Goal: Information Seeking & Learning: Find specific fact

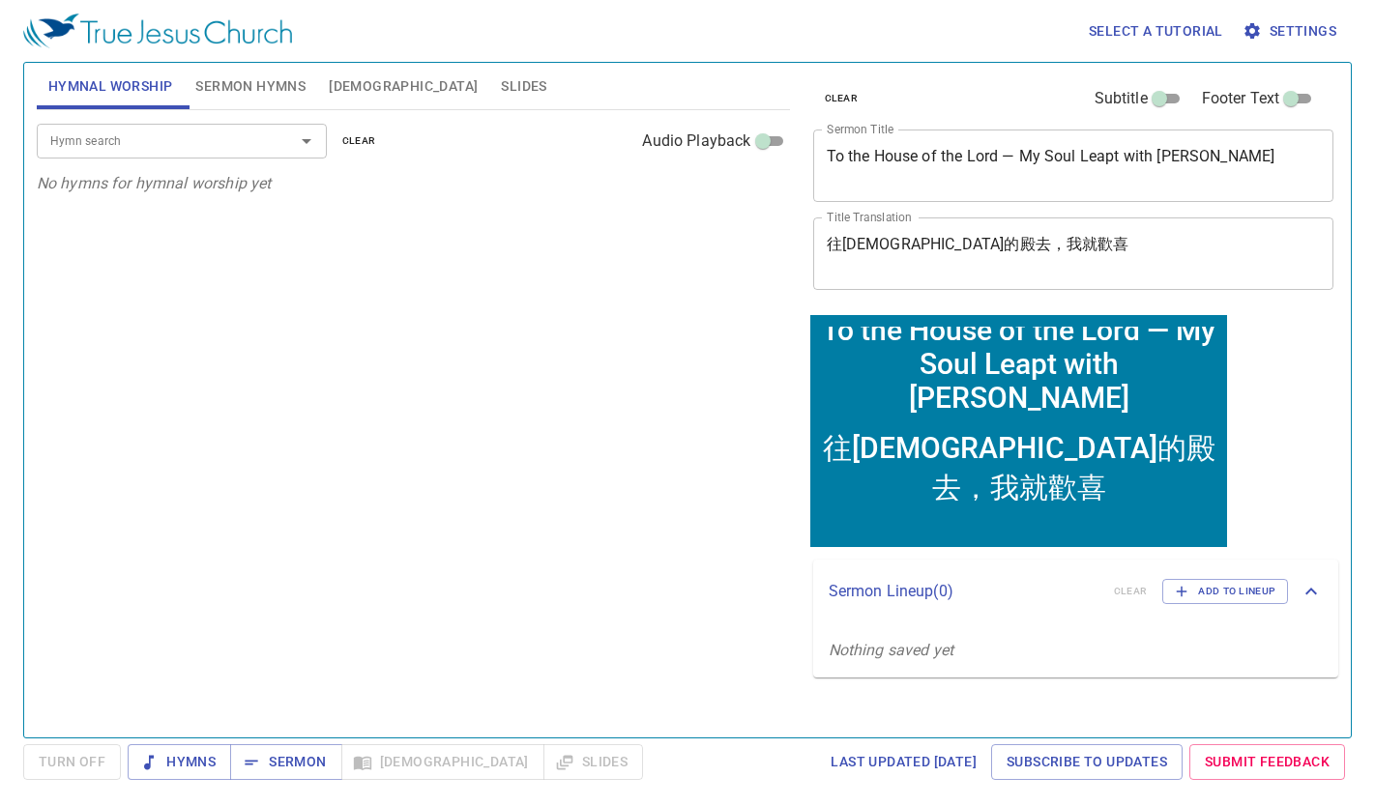
click at [346, 78] on span "[DEMOGRAPHIC_DATA]" at bounding box center [403, 86] width 149 height 24
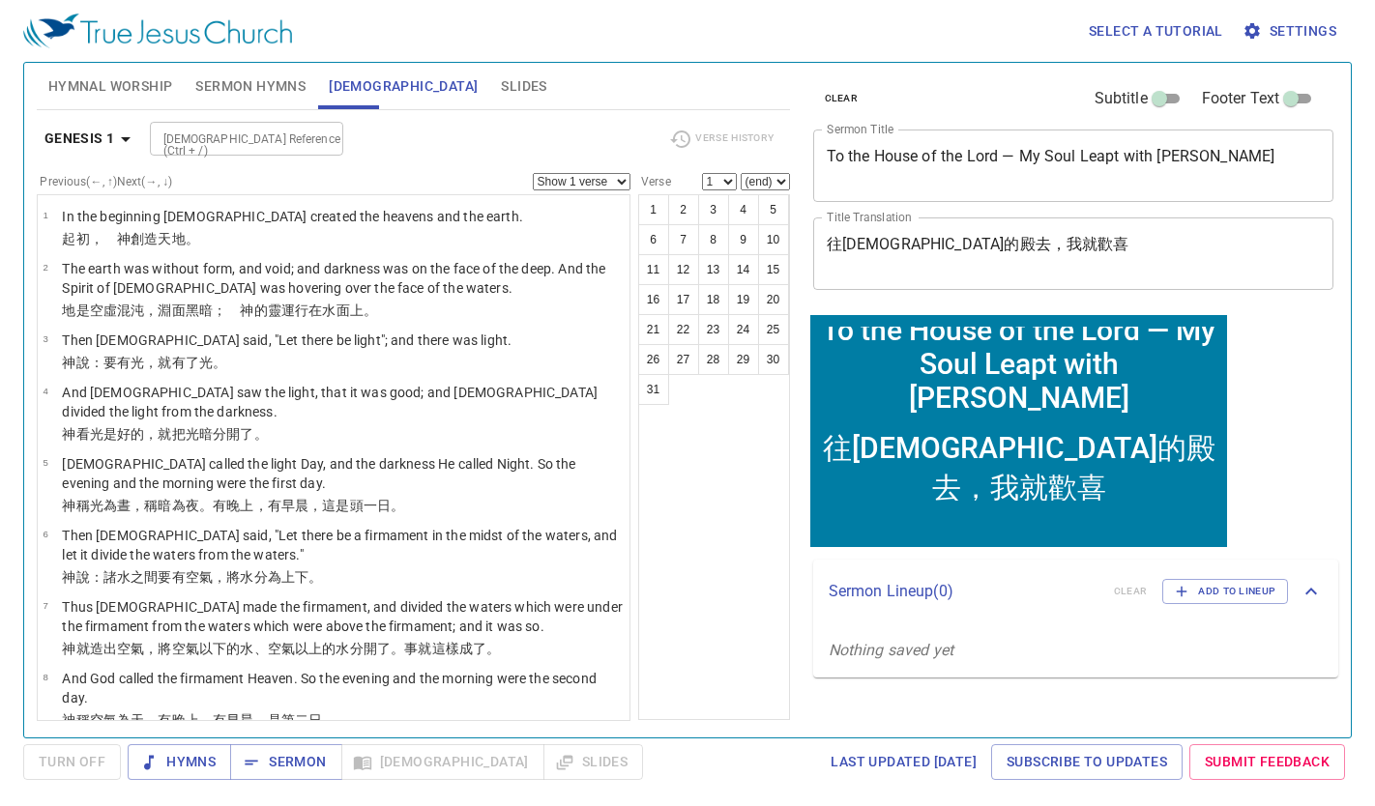
click at [120, 138] on icon "button" at bounding box center [125, 139] width 23 height 23
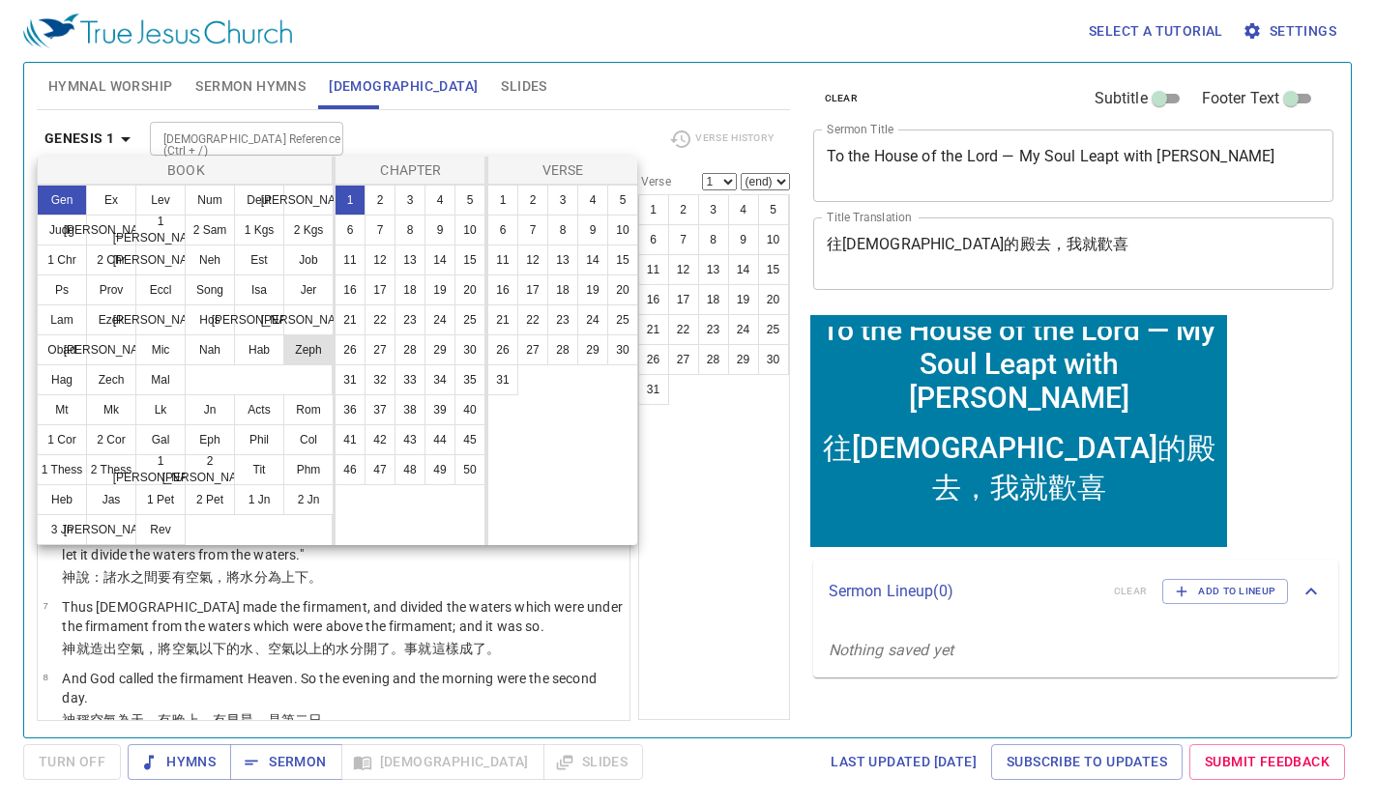
click at [304, 355] on button "Zeph" at bounding box center [308, 350] width 50 height 31
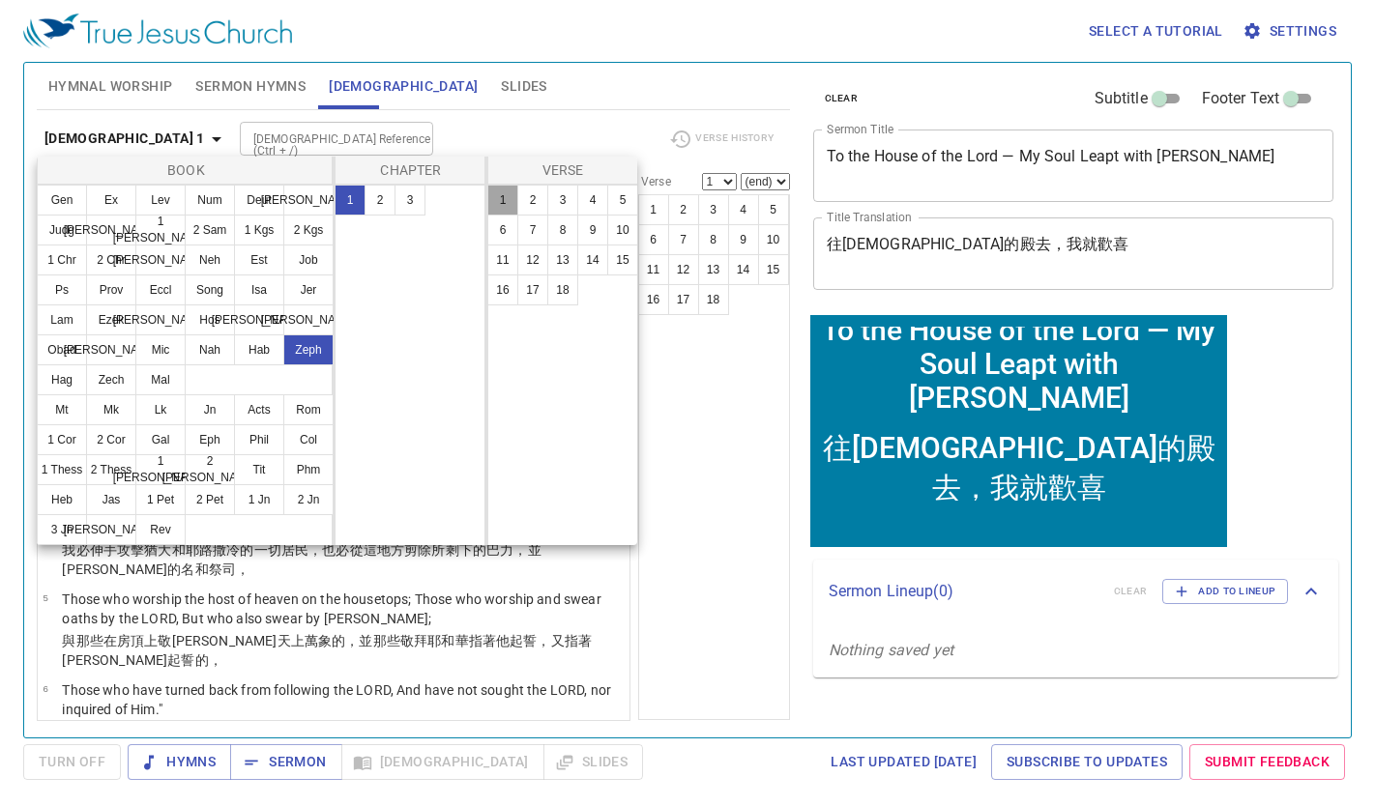
click at [494, 207] on button "1" at bounding box center [502, 200] width 31 height 31
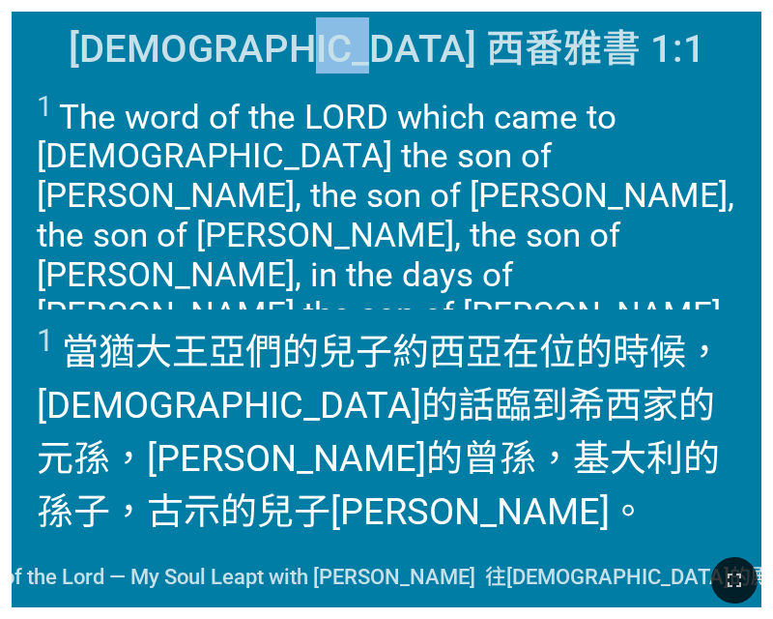
drag, startPoint x: 380, startPoint y: 52, endPoint x: 482, endPoint y: 64, distance: 103.1
click at [482, 64] on span "[DEMOGRAPHIC_DATA] 西番雅書 1:1" at bounding box center [387, 45] width 637 height 56
copy span "[PERSON_NAME]"
